Goal: Entertainment & Leisure: Consume media (video, audio)

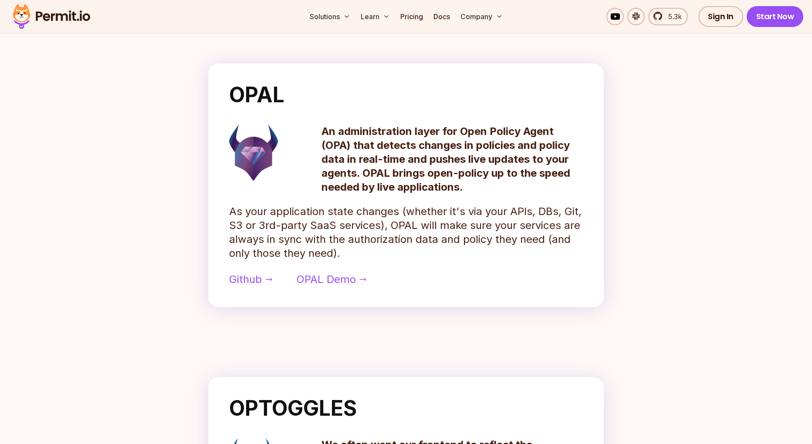
click at [55, 18] on img at bounding box center [51, 17] width 85 height 30
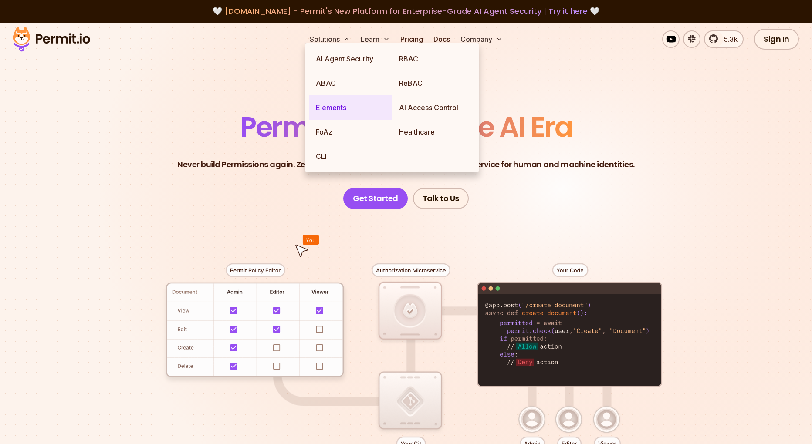
scroll to position [52, 0]
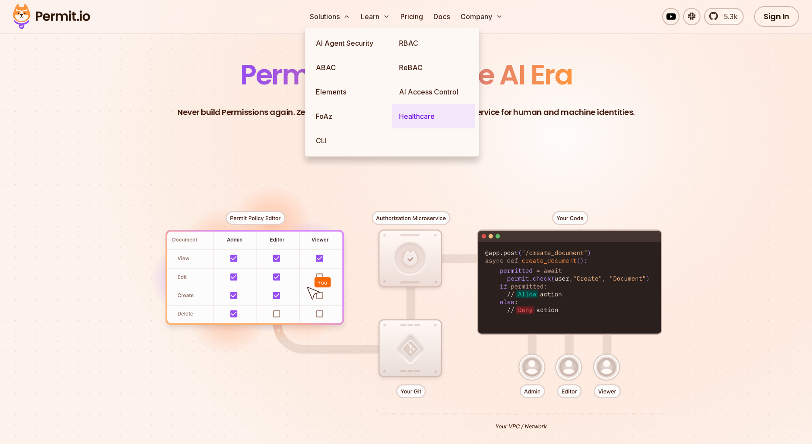
click at [412, 113] on link "Healthcare" at bounding box center [433, 116] width 83 height 24
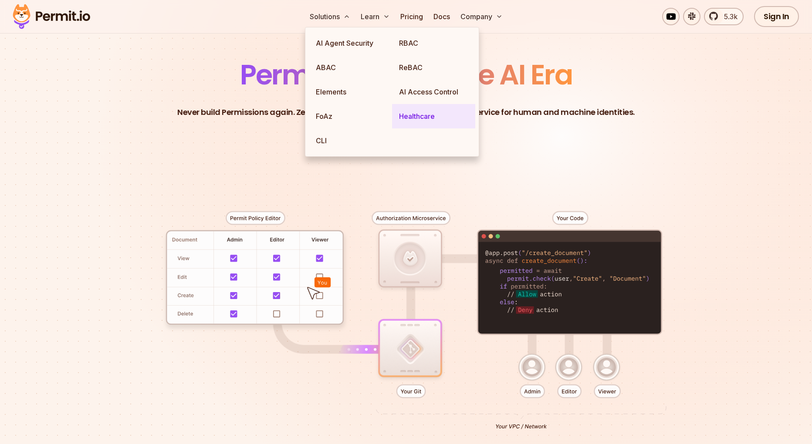
click at [412, 104] on link "AI Access Control" at bounding box center [433, 92] width 83 height 24
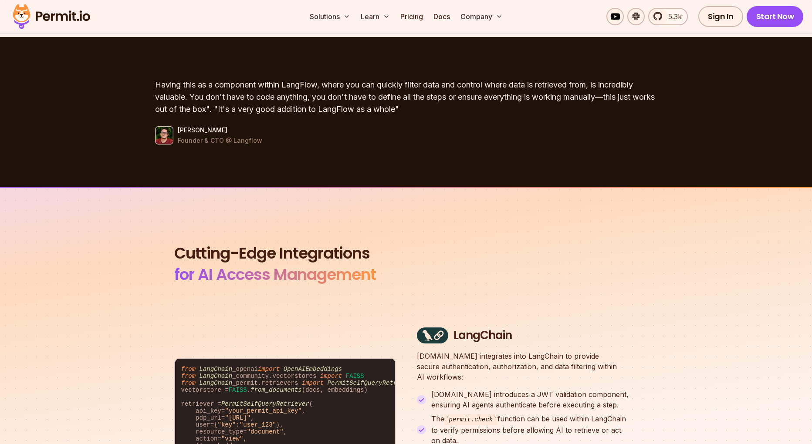
scroll to position [2455, 0]
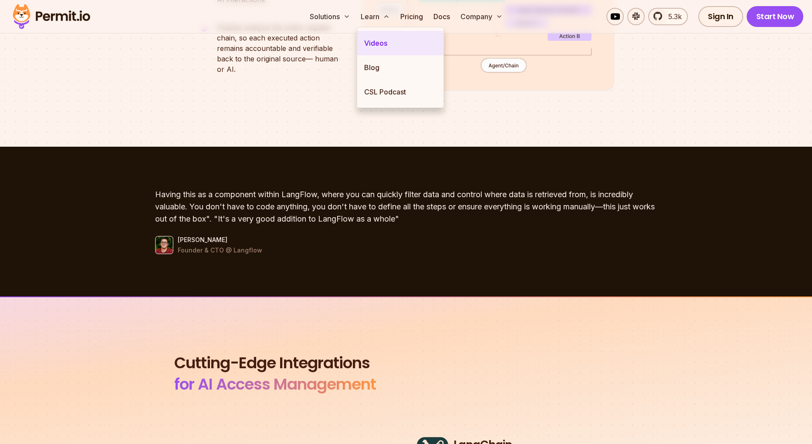
click at [371, 40] on link "Videos" at bounding box center [400, 43] width 86 height 24
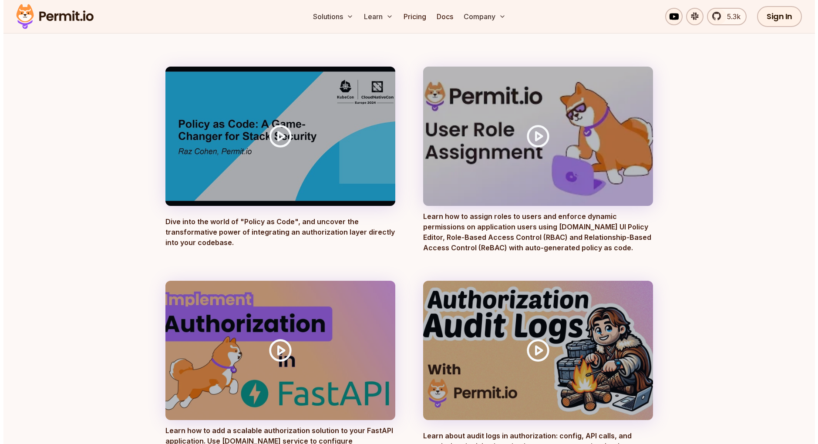
scroll to position [157, 0]
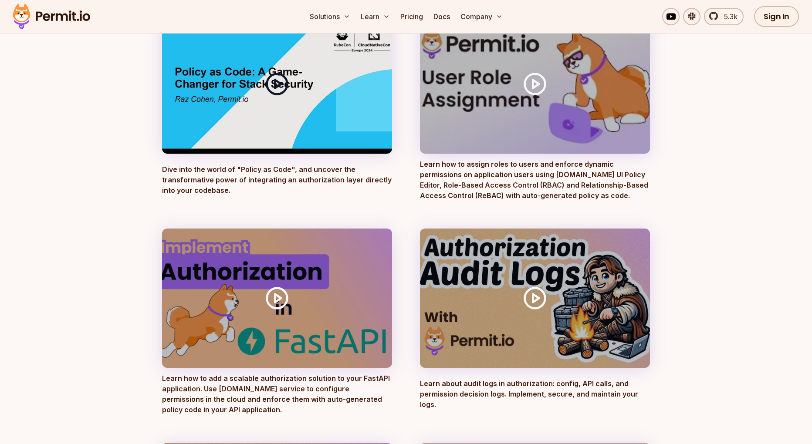
click at [282, 81] on icon at bounding box center [277, 84] width 24 height 24
